Goal: Navigation & Orientation: Go to known website

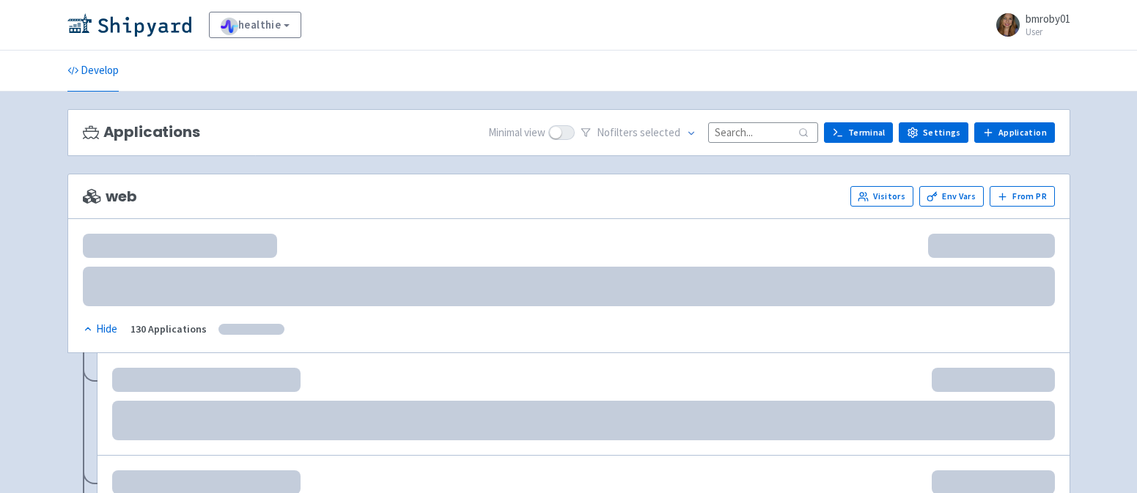
scroll to position [54, 0]
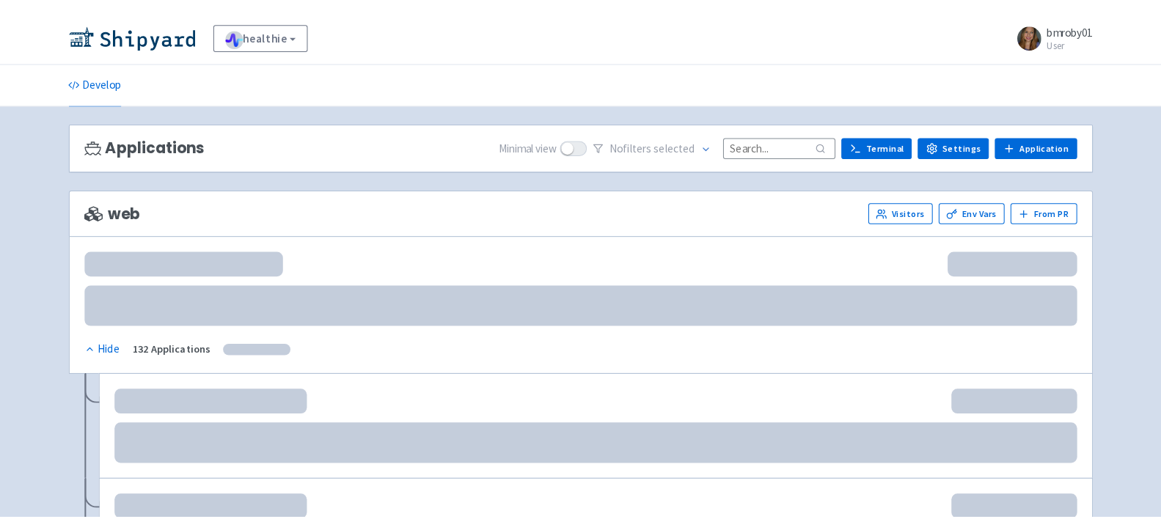
scroll to position [54, 0]
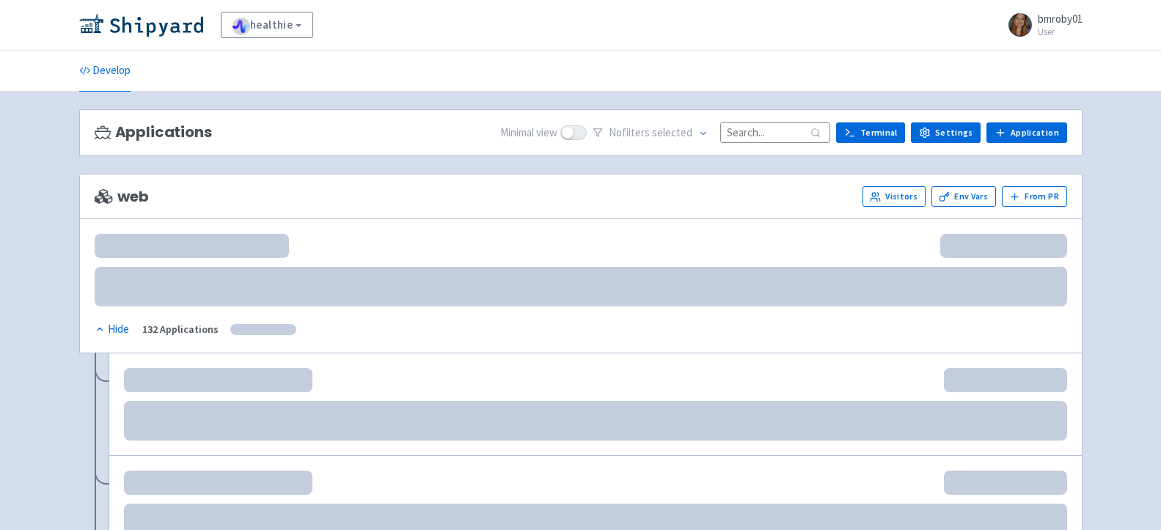
scroll to position [54, 0]
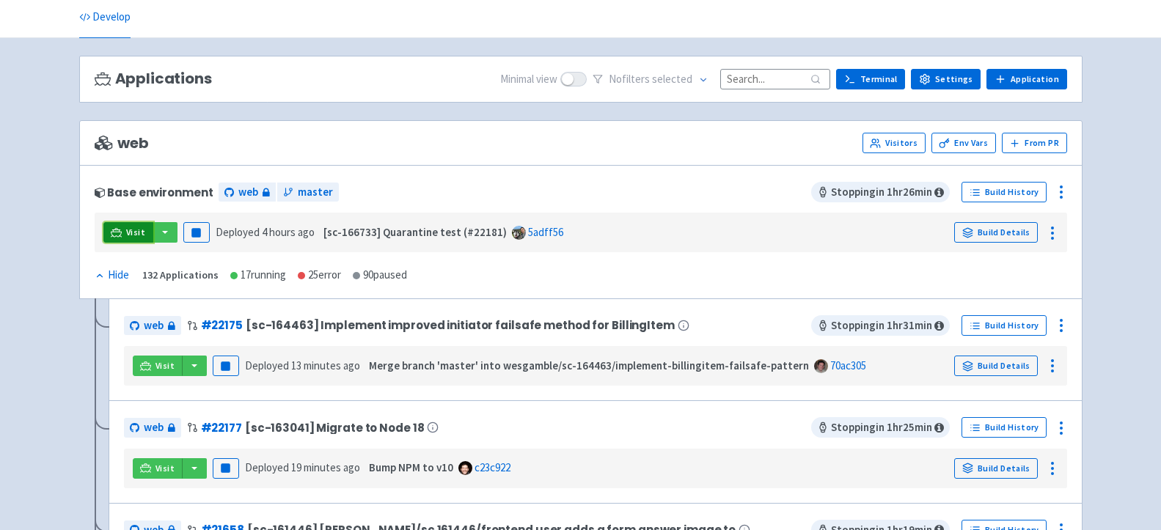
click at [122, 229] on link "Visit" at bounding box center [128, 232] width 50 height 21
